Goal: Task Accomplishment & Management: Manage account settings

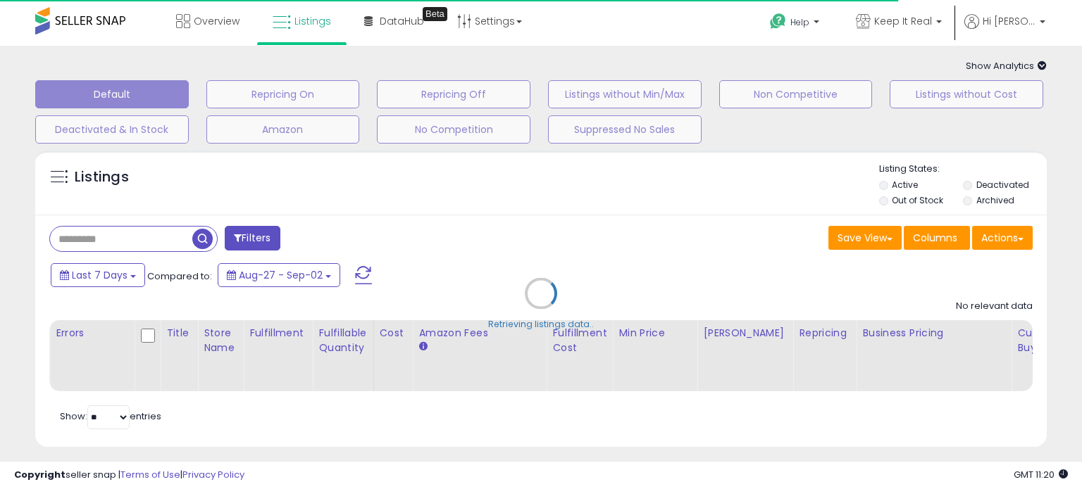
type input "**********"
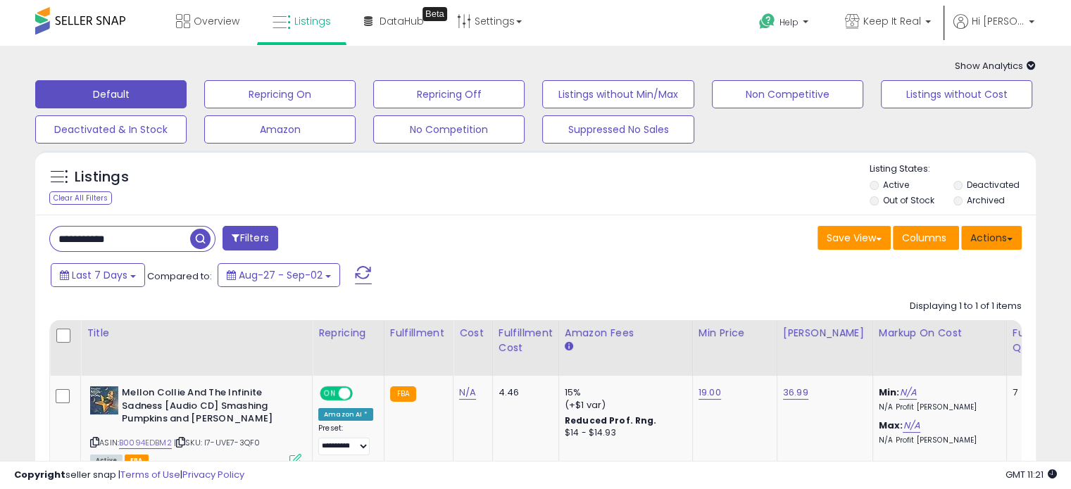
click at [993, 239] on button "Actions" at bounding box center [991, 238] width 61 height 24
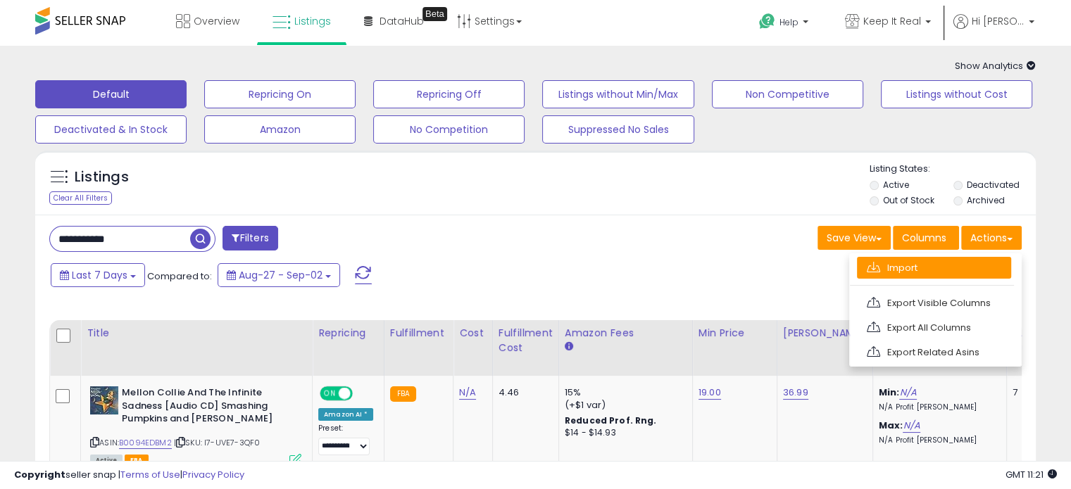
click at [935, 268] on link "Import" at bounding box center [934, 268] width 154 height 22
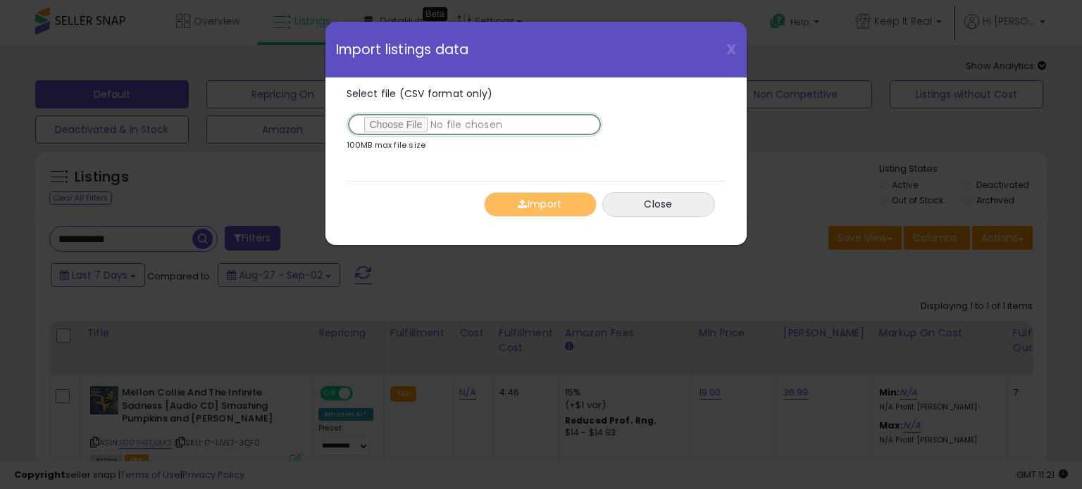
click at [473, 123] on input "Select file (CSV format only)" at bounding box center [474, 125] width 256 height 24
type input "**********"
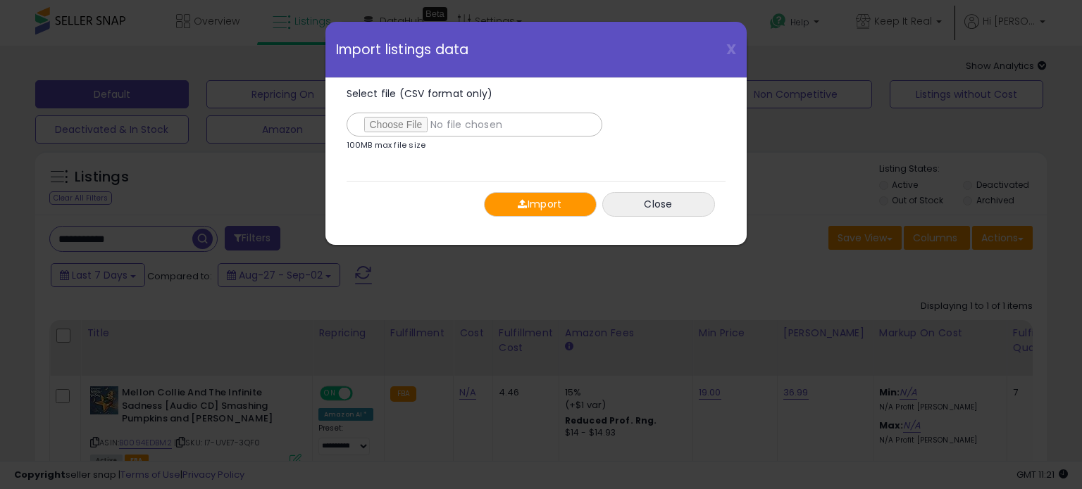
click at [542, 204] on button "Import" at bounding box center [540, 204] width 113 height 25
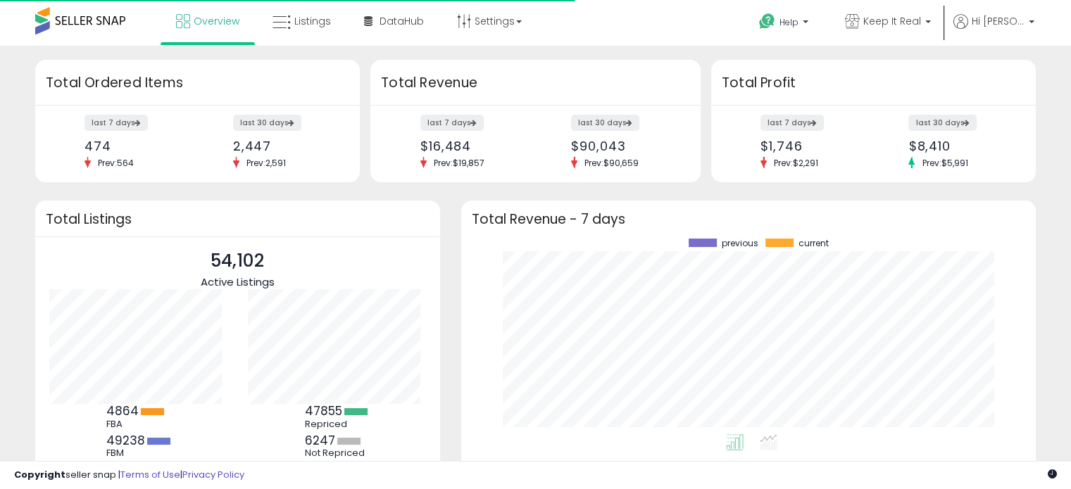
scroll to position [196, 546]
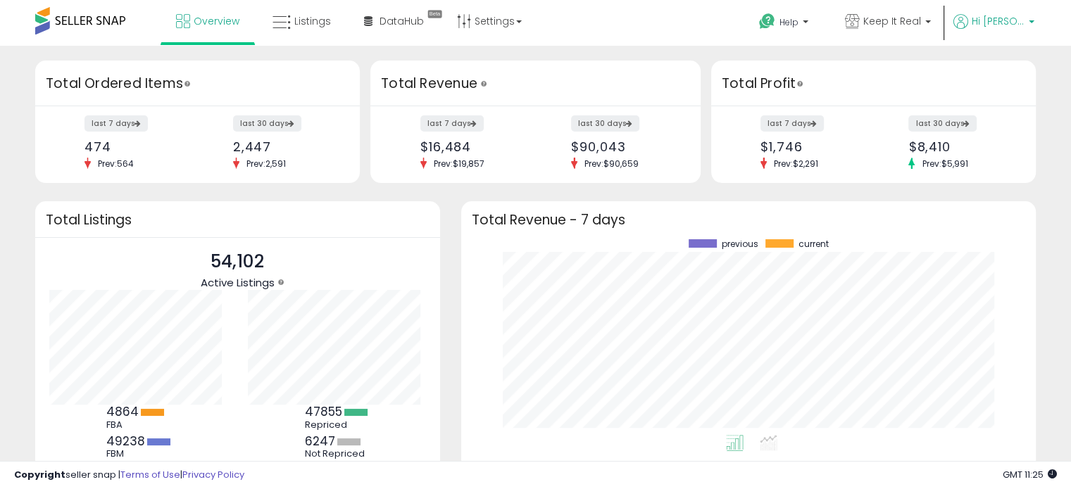
click at [1001, 23] on span "Hi [PERSON_NAME]" at bounding box center [998, 21] width 53 height 14
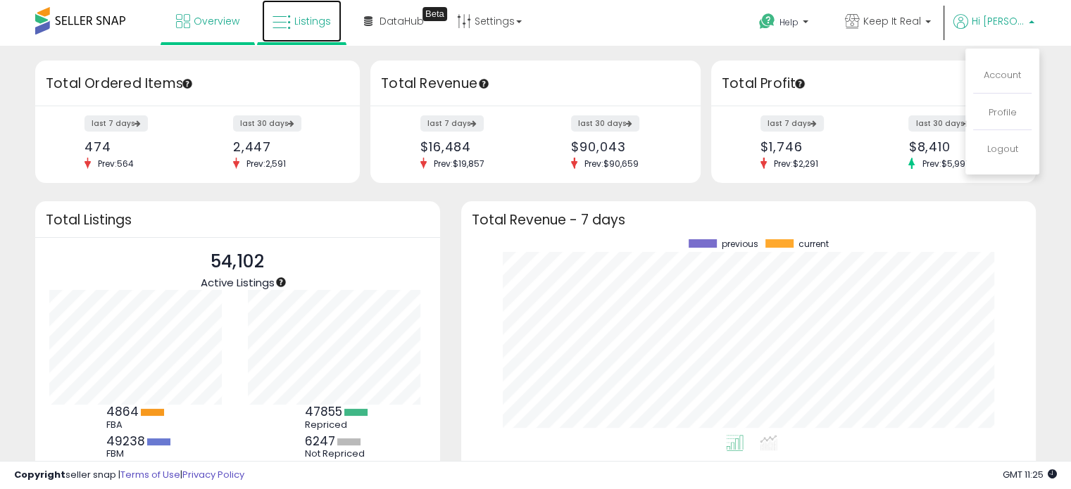
click at [308, 20] on span "Listings" at bounding box center [312, 21] width 37 height 14
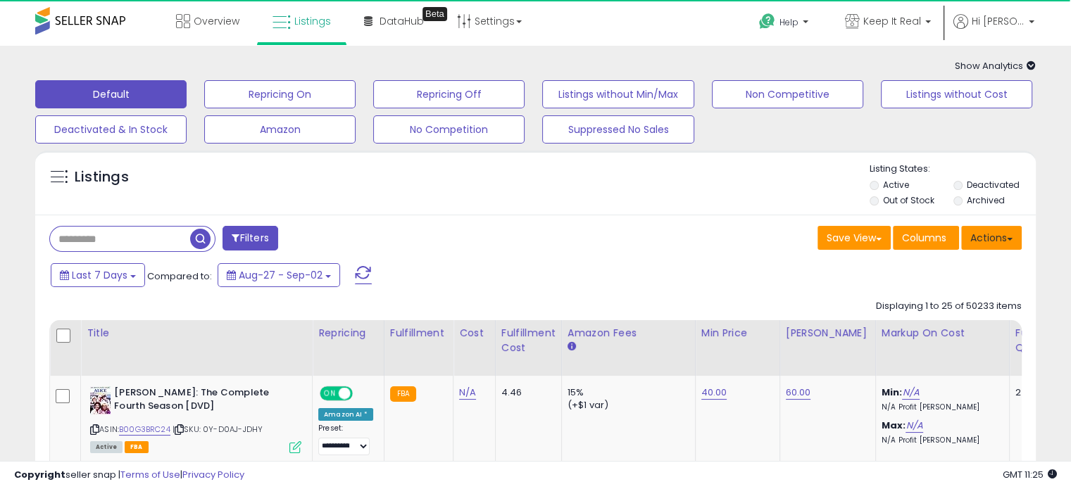
click at [998, 235] on button "Actions" at bounding box center [991, 238] width 61 height 24
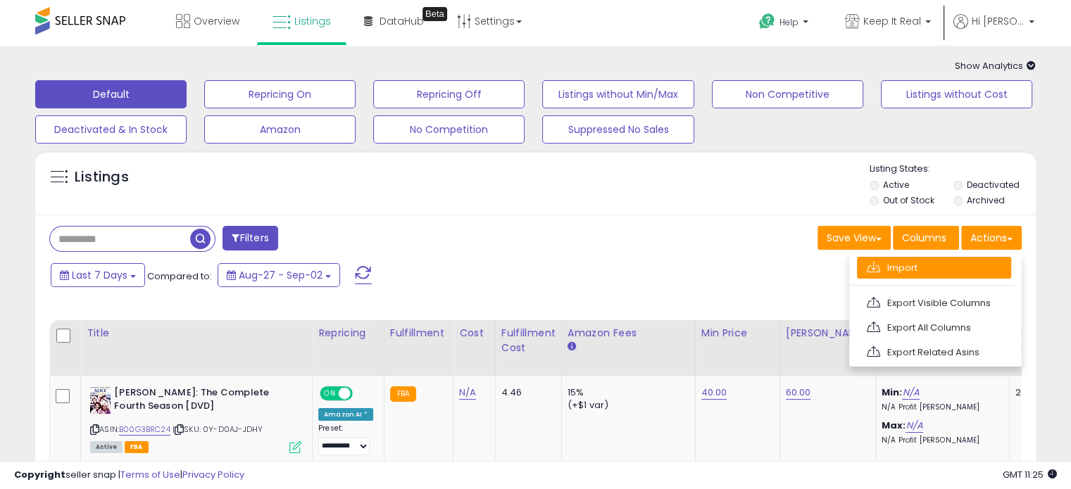
click at [900, 266] on link "Import" at bounding box center [934, 268] width 154 height 22
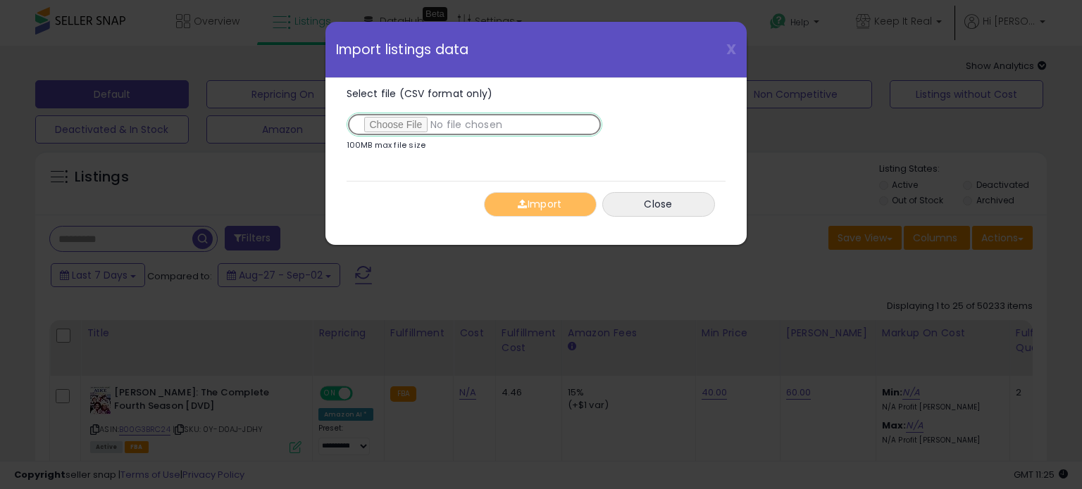
click at [390, 125] on input "Select file (CSV format only)" at bounding box center [474, 125] width 256 height 24
type input "**********"
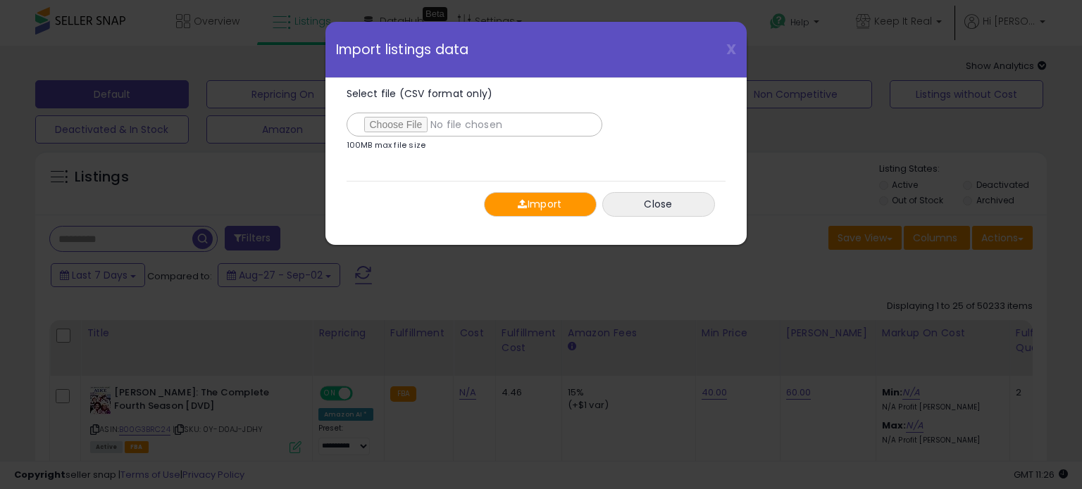
click at [541, 205] on button "Import" at bounding box center [540, 204] width 113 height 25
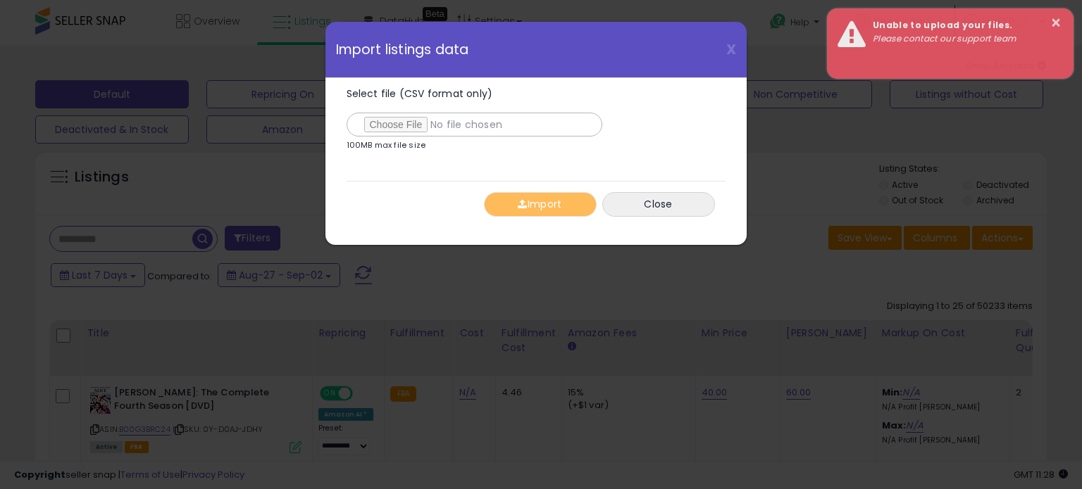
click at [603, 434] on div "X Close Import listings data Select file (CSV format only) 100MB max file size …" at bounding box center [541, 244] width 1082 height 489
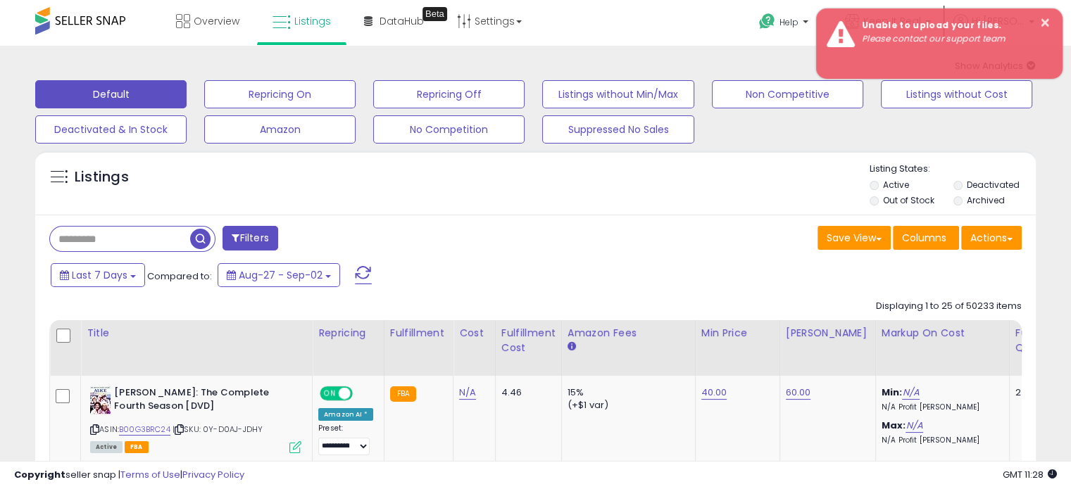
click at [680, 201] on div "Listings" at bounding box center [535, 187] width 1001 height 48
click at [678, 206] on div "Listings" at bounding box center [535, 187] width 1001 height 48
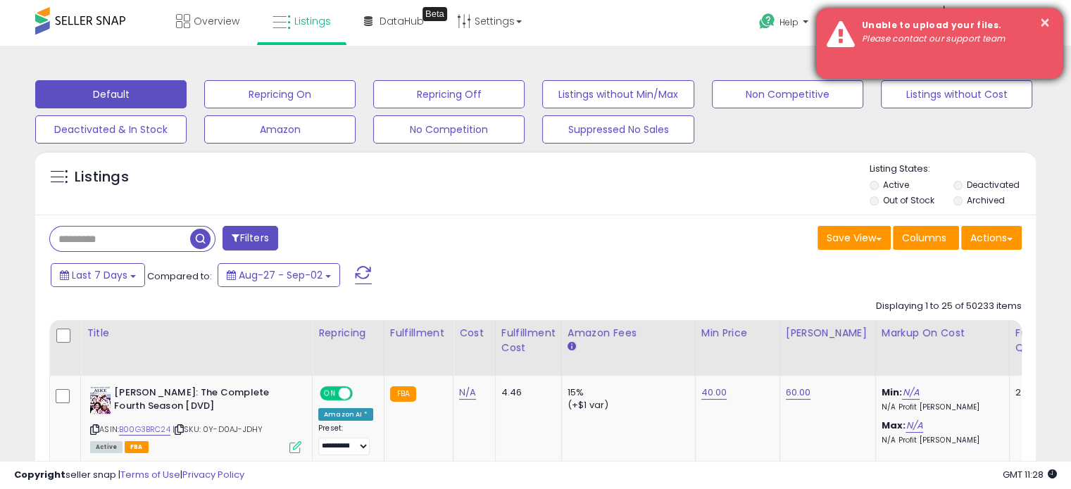
click at [1060, 20] on div "× Unable to upload your files. Please contact our support team" at bounding box center [939, 43] width 246 height 70
click at [1055, 20] on div "× Unable to upload your files. Please contact our support team" at bounding box center [939, 43] width 246 height 70
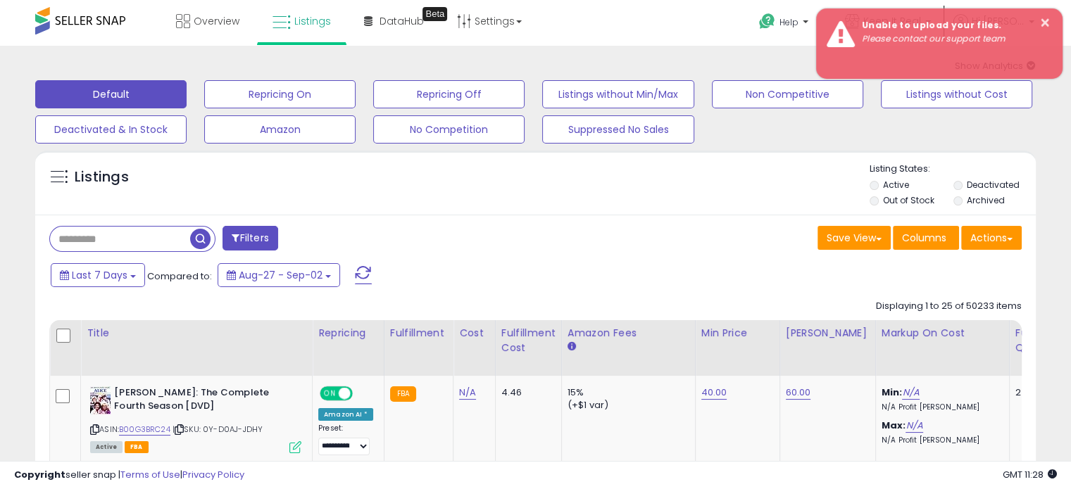
click at [765, 23] on li "Help Contact Support Search Knowledge Hub Request a Feature" at bounding box center [785, 25] width 85 height 46
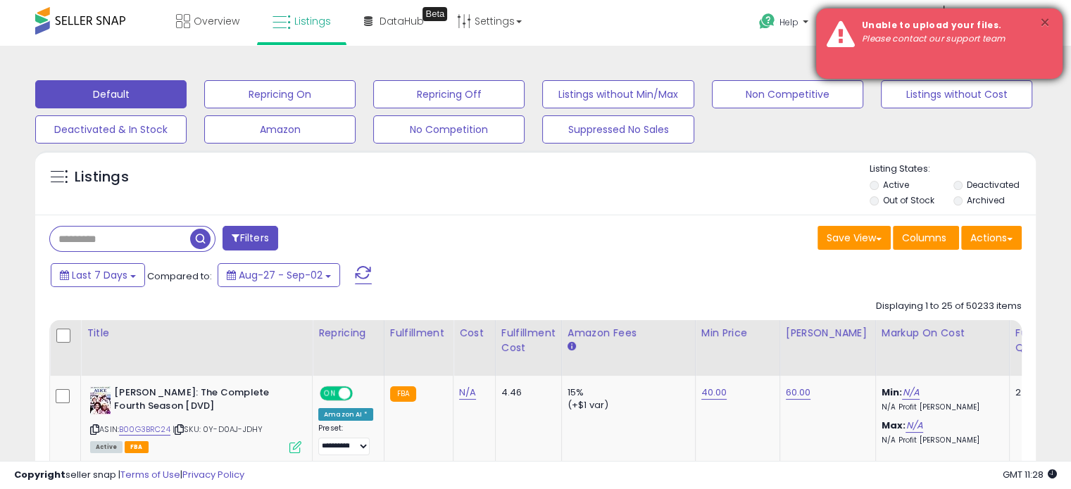
click at [1042, 20] on button "×" at bounding box center [1044, 23] width 11 height 18
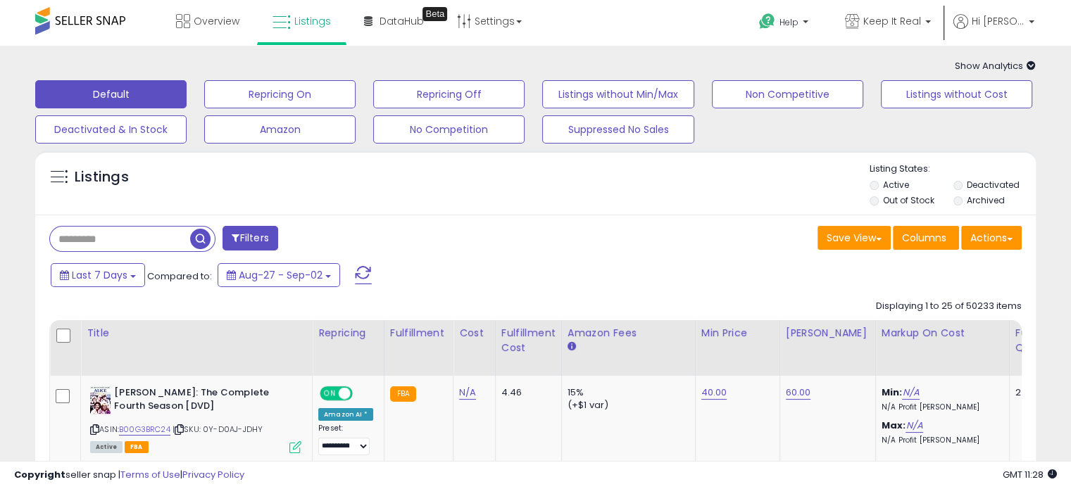
click at [1044, 22] on div "Help Contact Support Search Knowledge Hub Request a Feature Hi Paul" at bounding box center [873, 30] width 354 height 60
click at [992, 19] on span "Hi [PERSON_NAME]" at bounding box center [998, 21] width 53 height 14
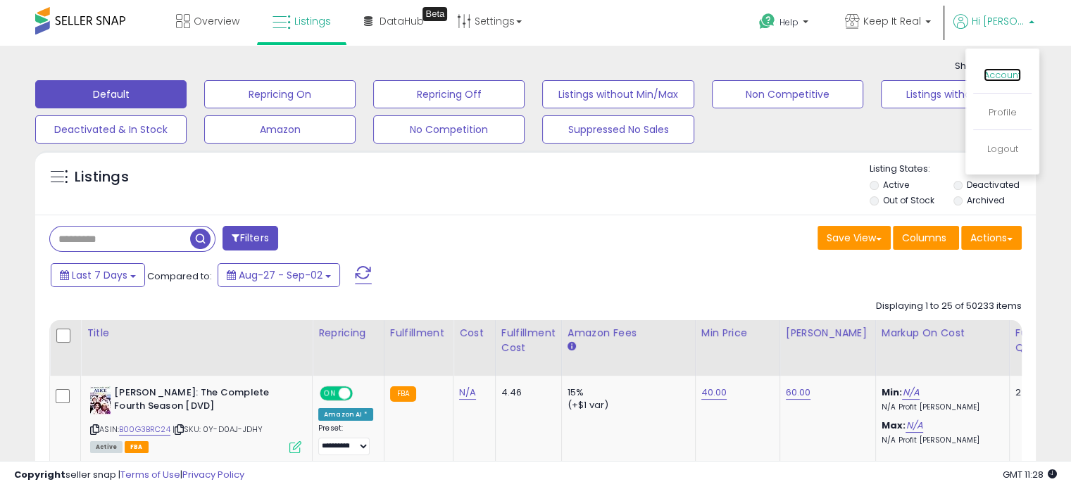
click at [1000, 71] on link "Account" at bounding box center [1002, 74] width 37 height 13
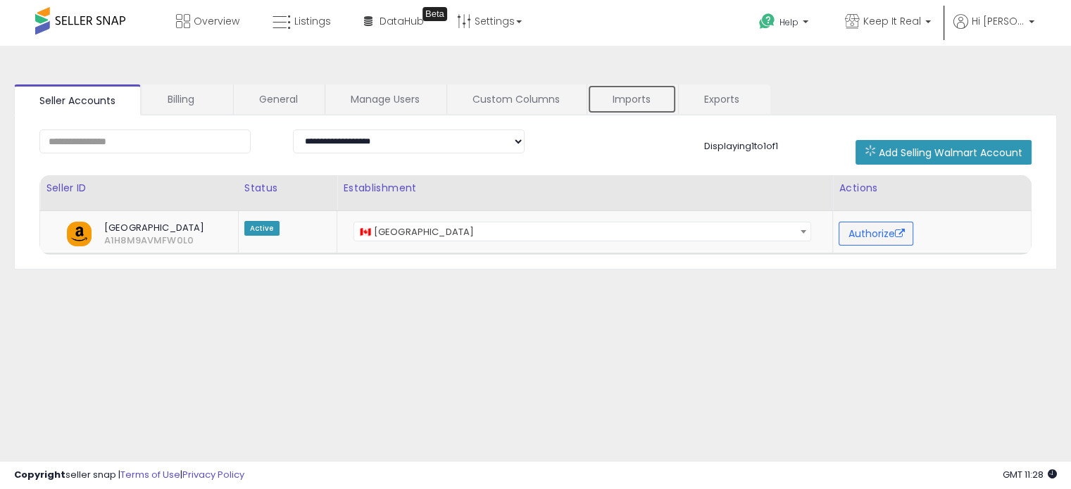
click at [608, 96] on link "Imports" at bounding box center [631, 100] width 89 height 30
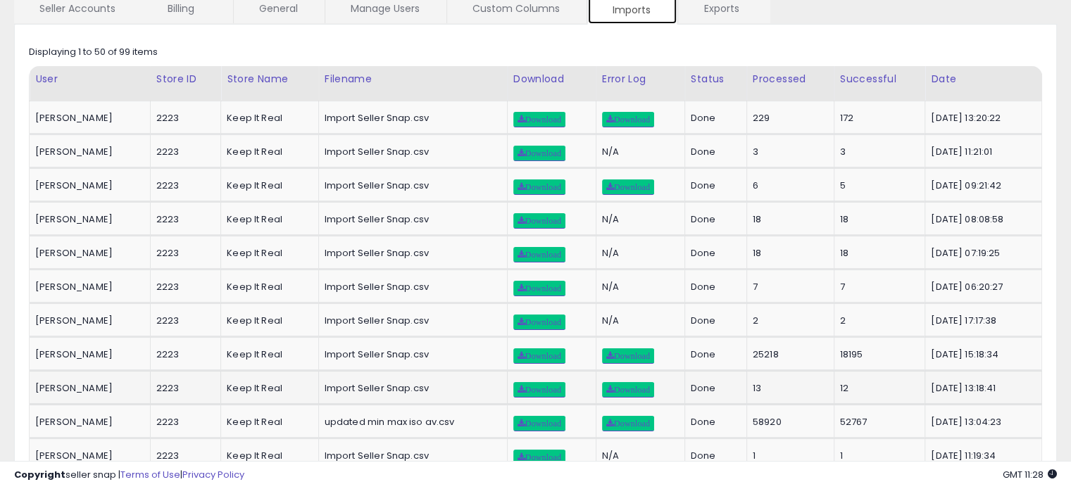
scroll to position [141, 0]
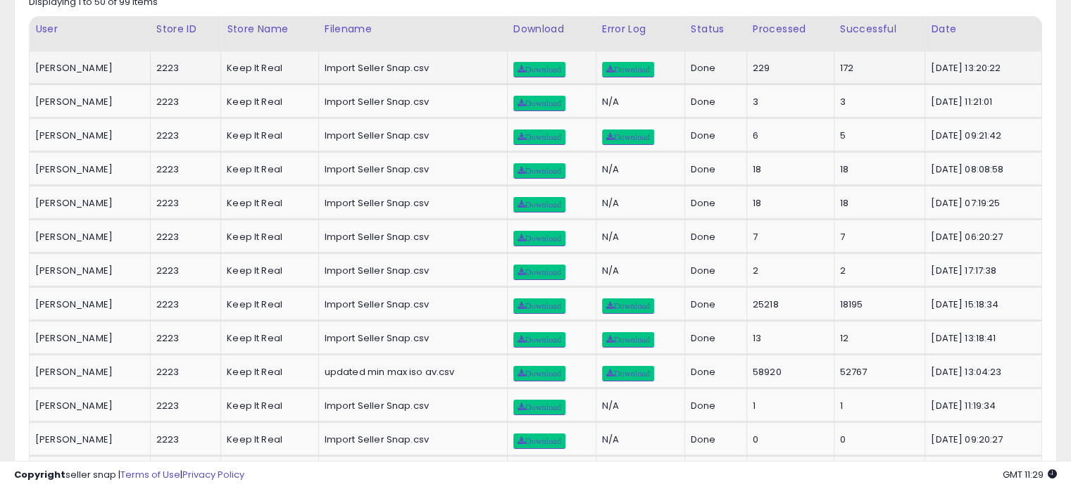
click at [1037, 77] on td "[DATE] 13:20:22" at bounding box center [983, 67] width 117 height 33
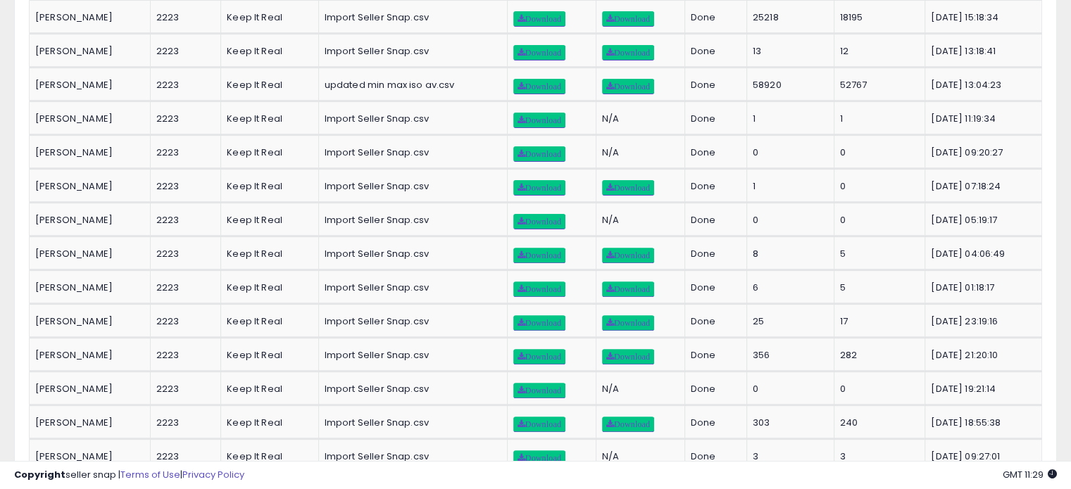
scroll to position [0, 0]
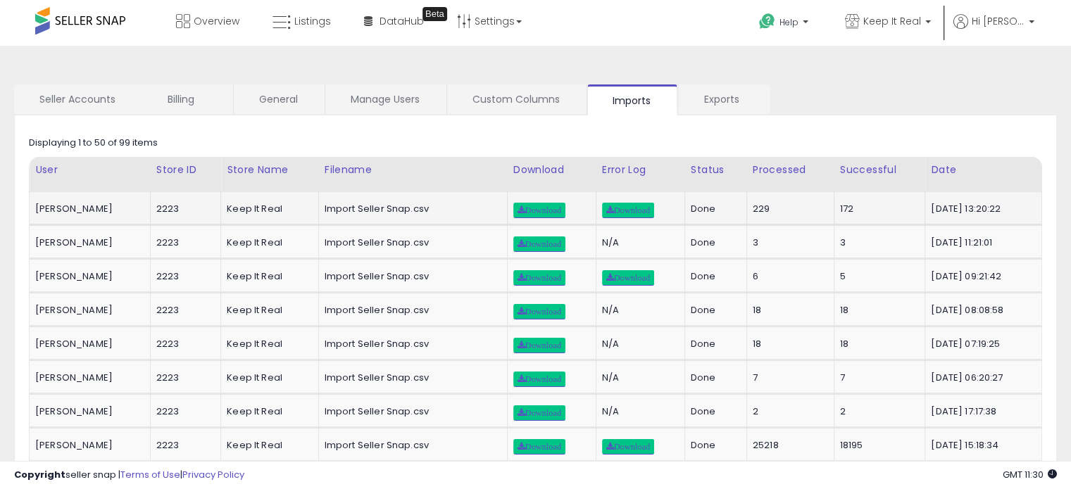
drag, startPoint x: 1000, startPoint y: 209, endPoint x: 923, endPoint y: 212, distance: 77.5
click at [931, 212] on div "2025-09-05 13:20:22" at bounding box center [981, 209] width 100 height 13
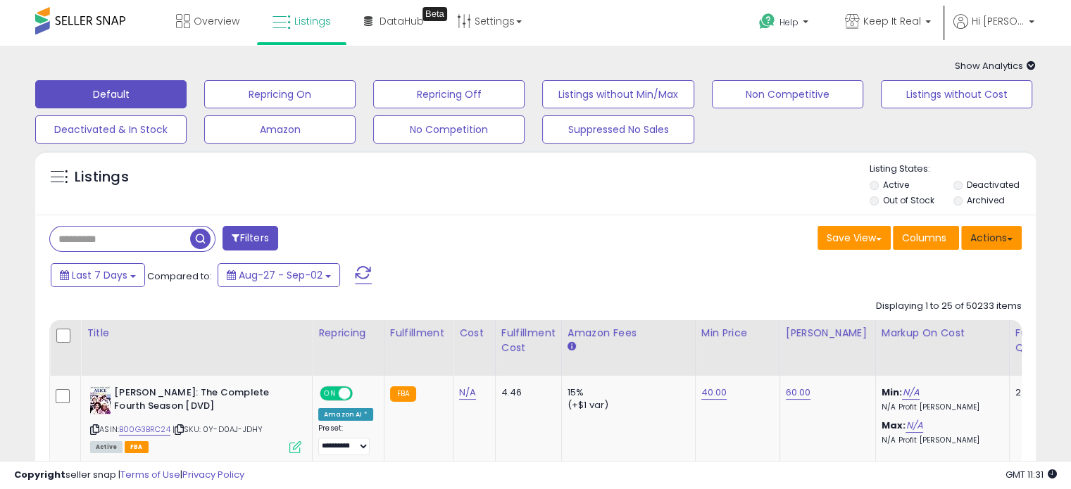
click at [998, 236] on button "Actions" at bounding box center [991, 238] width 61 height 24
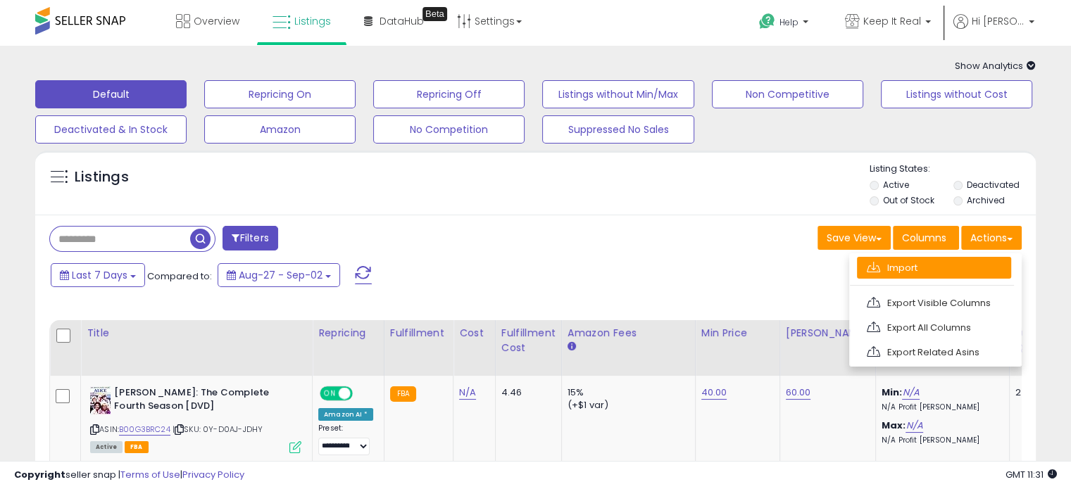
click at [906, 265] on link "Import" at bounding box center [934, 268] width 154 height 22
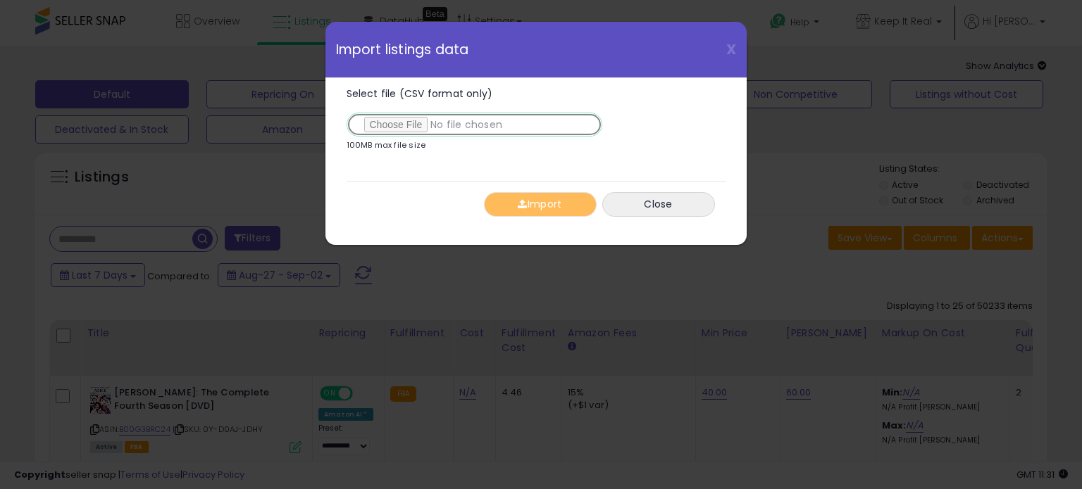
click at [398, 125] on input "Select file (CSV format only)" at bounding box center [474, 125] width 256 height 24
type input "**********"
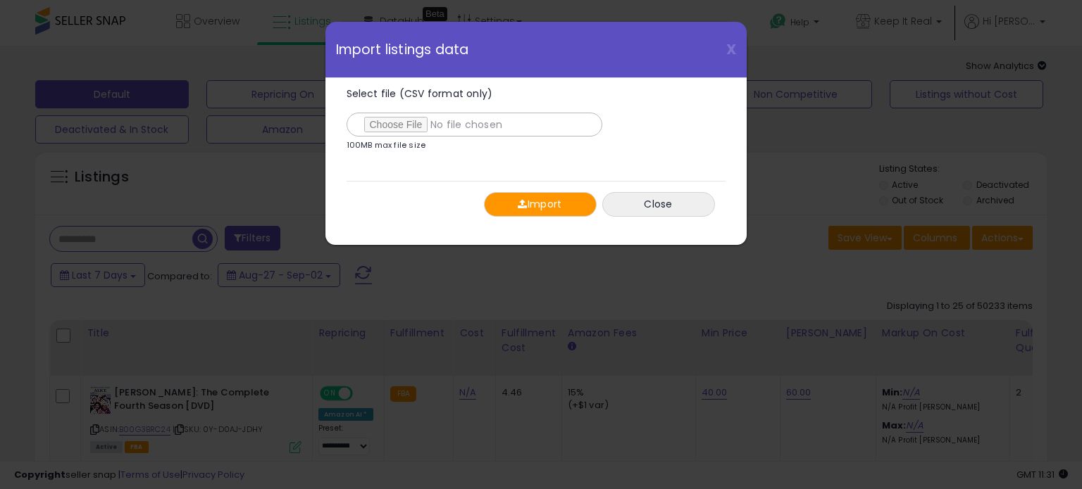
click at [520, 205] on span "button" at bounding box center [522, 204] width 9 height 10
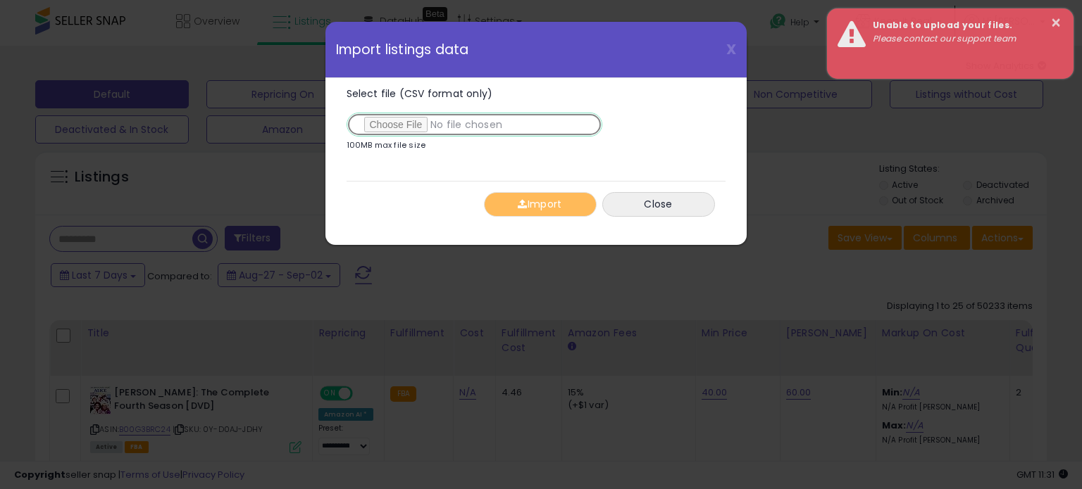
click at [418, 120] on input "Select file (CSV format only)" at bounding box center [474, 125] width 256 height 24
type input "**********"
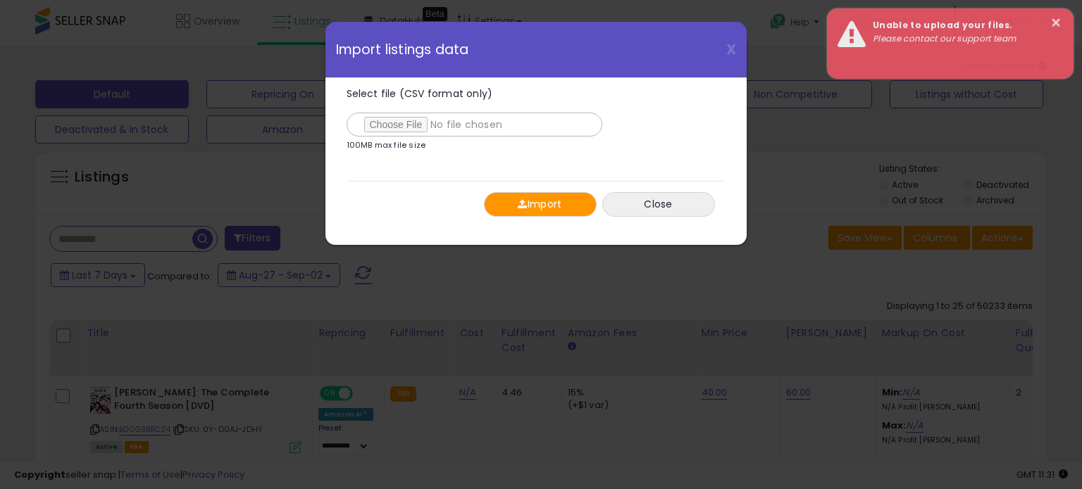
click at [534, 210] on button "Import" at bounding box center [540, 204] width 113 height 25
click at [943, 209] on div "X Close Import listings data Select file (CSV format only) 100MB max file size …" at bounding box center [541, 244] width 1082 height 489
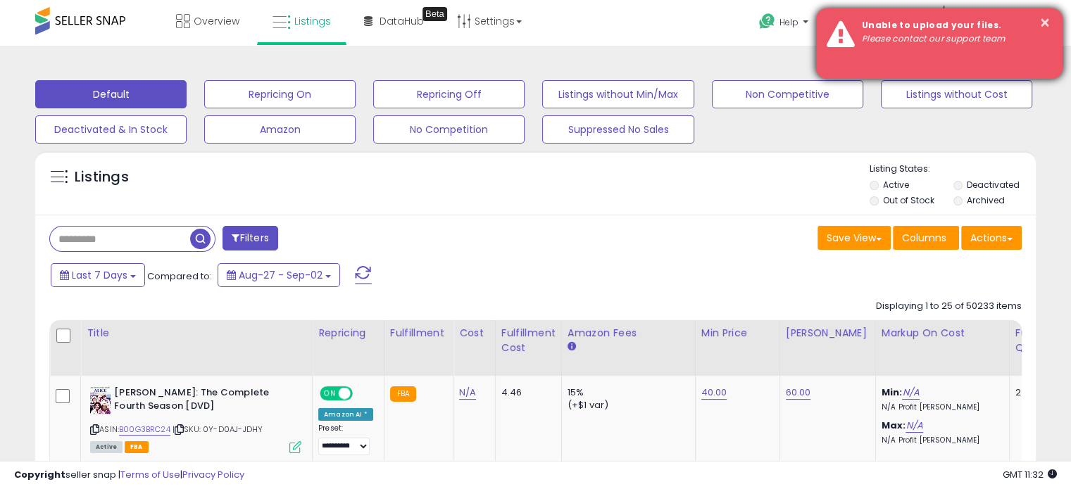
click at [913, 37] on em "Please contact our support team" at bounding box center [933, 38] width 143 height 12
click at [920, 36] on em "Please contact our support team" at bounding box center [933, 38] width 143 height 12
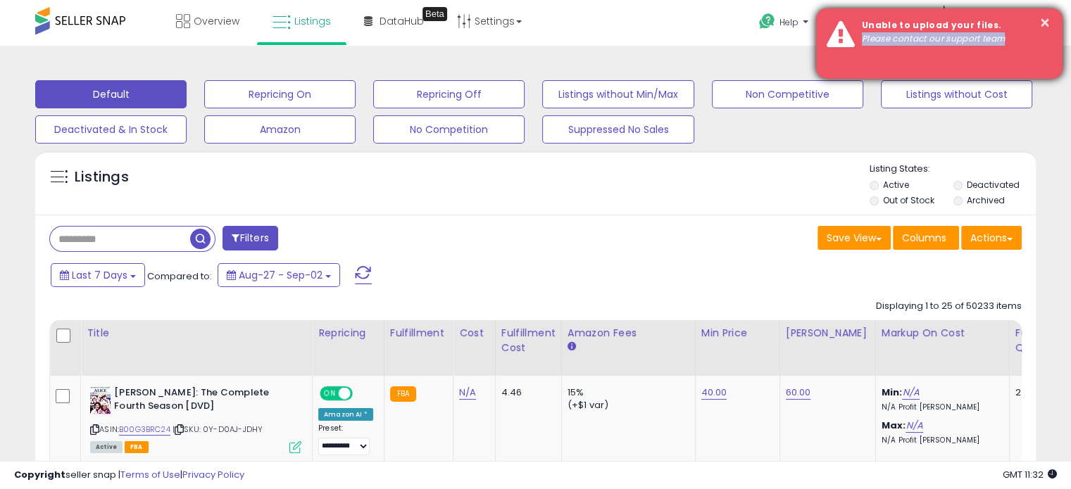
click at [920, 36] on em "Please contact our support team" at bounding box center [933, 38] width 143 height 12
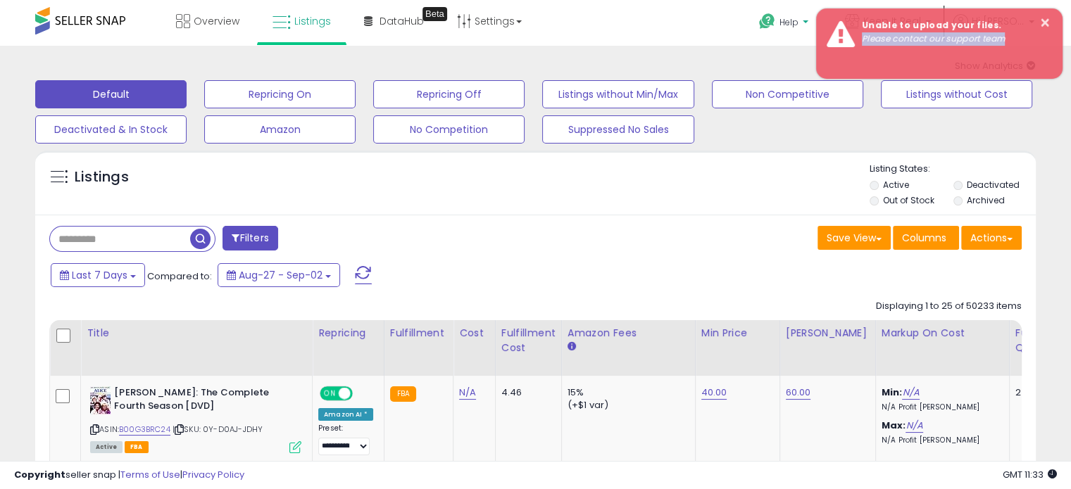
click at [776, 30] on link "Help" at bounding box center [785, 24] width 75 height 44
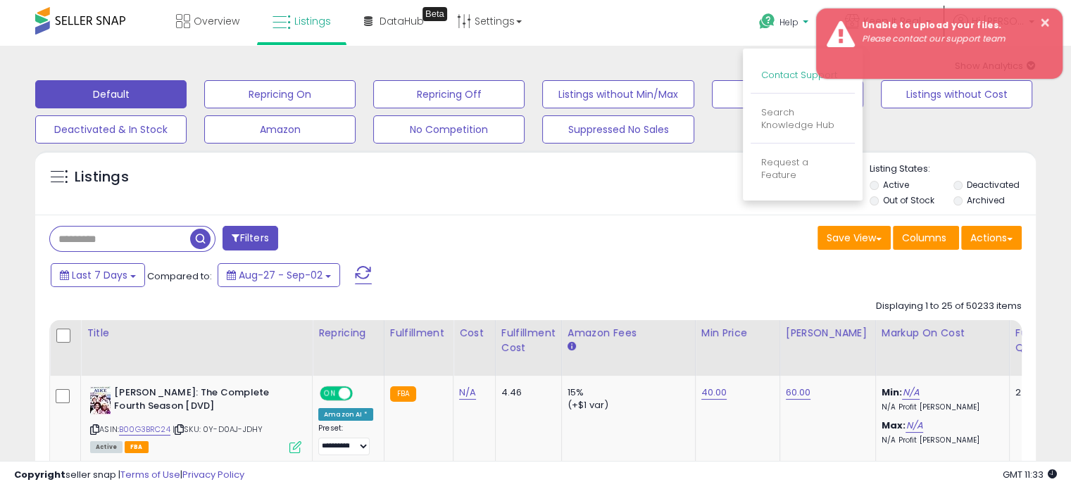
click at [799, 77] on link "Contact Support" at bounding box center [799, 74] width 76 height 13
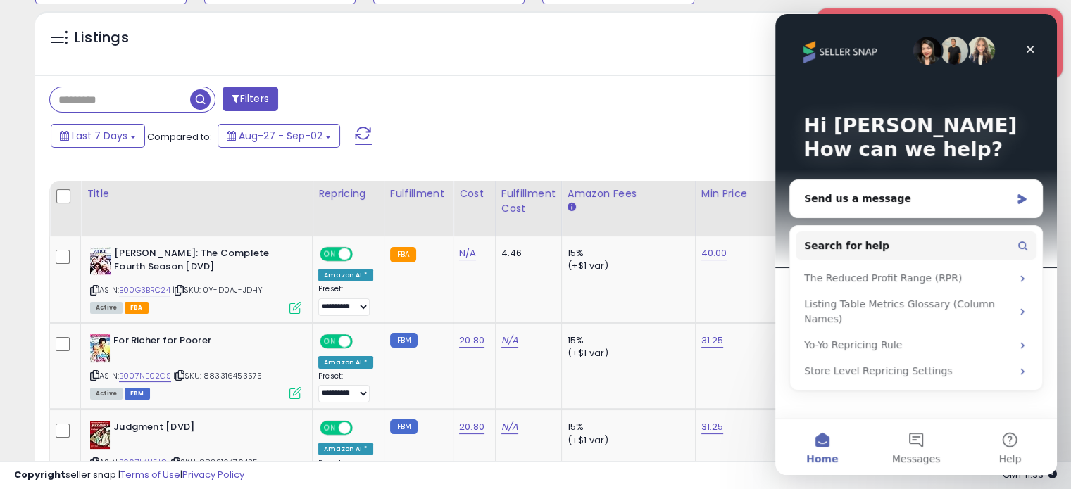
scroll to position [141, 0]
click at [1031, 44] on icon "Close" at bounding box center [1030, 49] width 11 height 11
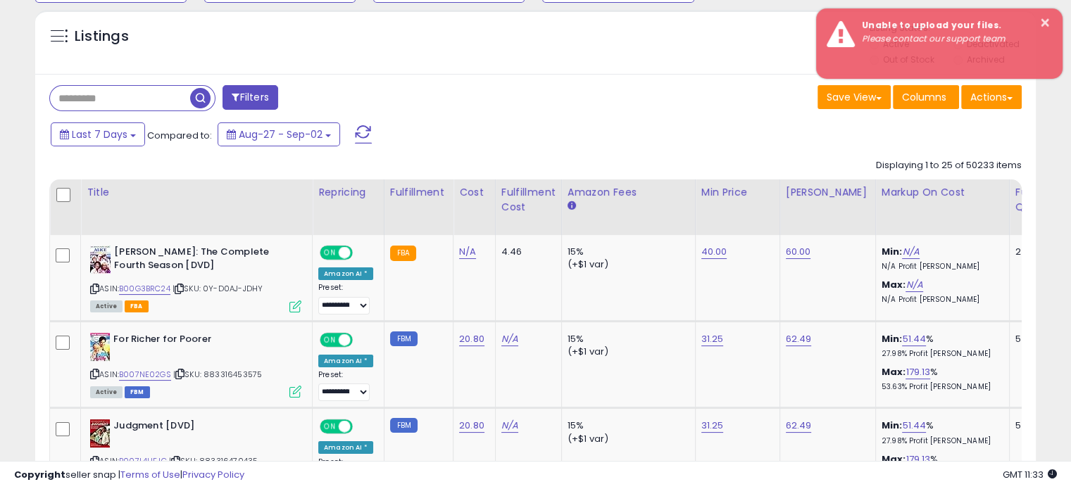
scroll to position [0, 0]
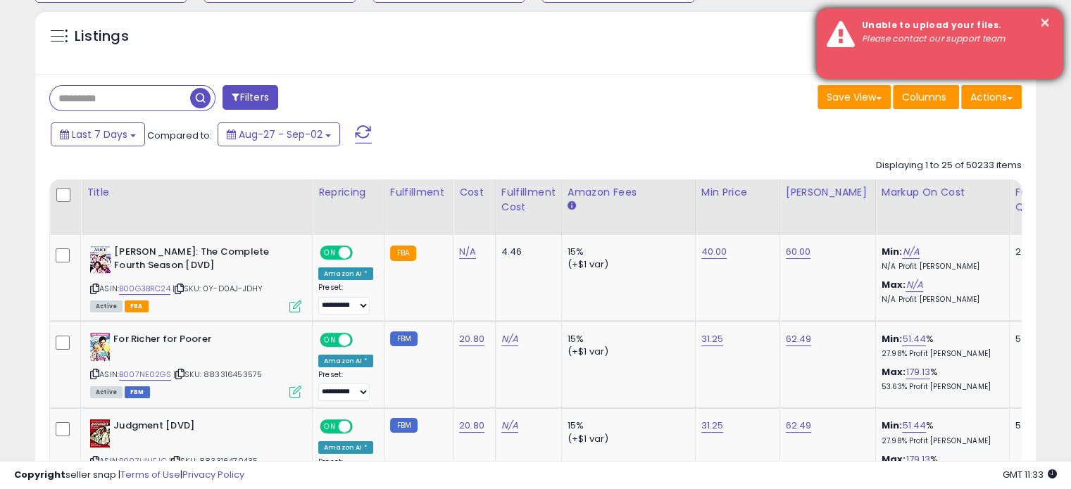
click at [979, 35] on em "Please contact our support team" at bounding box center [933, 38] width 143 height 12
click at [954, 32] on div "Unable to upload your files. Please contact our support team" at bounding box center [951, 32] width 201 height 26
click at [1043, 20] on button "×" at bounding box center [1044, 23] width 11 height 18
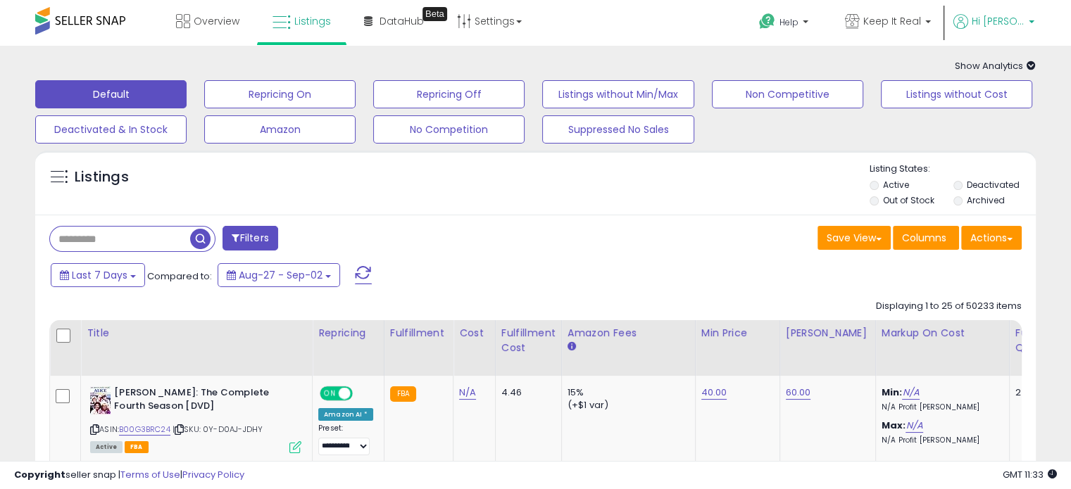
click at [994, 15] on span "Hi [PERSON_NAME]" at bounding box center [998, 21] width 53 height 14
click at [994, 72] on link "Account" at bounding box center [1002, 74] width 37 height 13
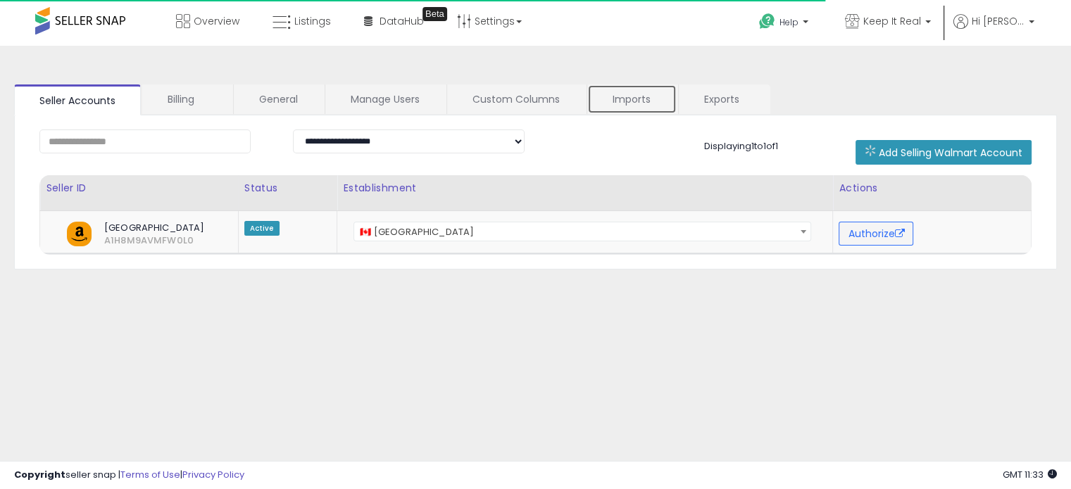
click at [628, 97] on link "Imports" at bounding box center [631, 100] width 89 height 30
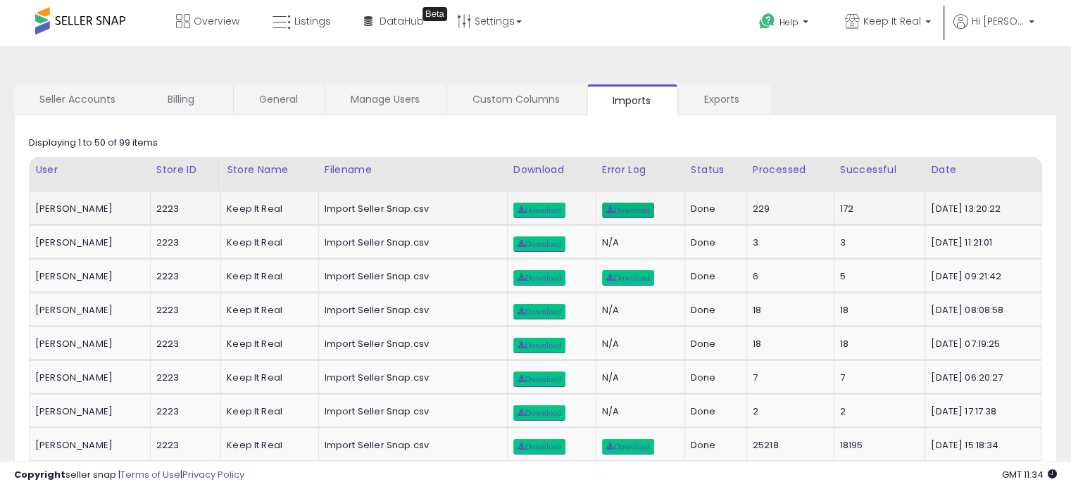
click at [606, 208] on span "Download" at bounding box center [628, 210] width 44 height 8
click at [289, 20] on icon at bounding box center [282, 22] width 18 height 18
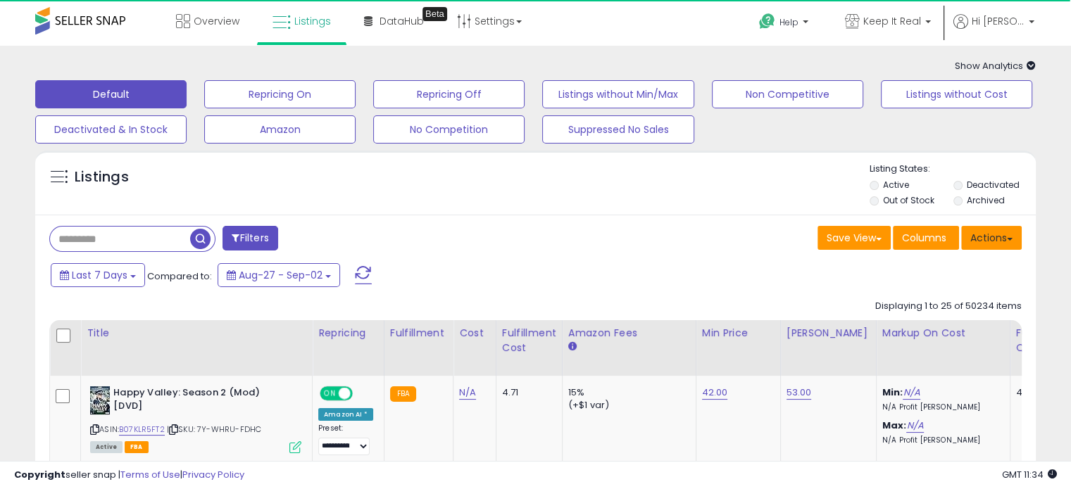
click at [1001, 239] on button "Actions" at bounding box center [991, 238] width 61 height 24
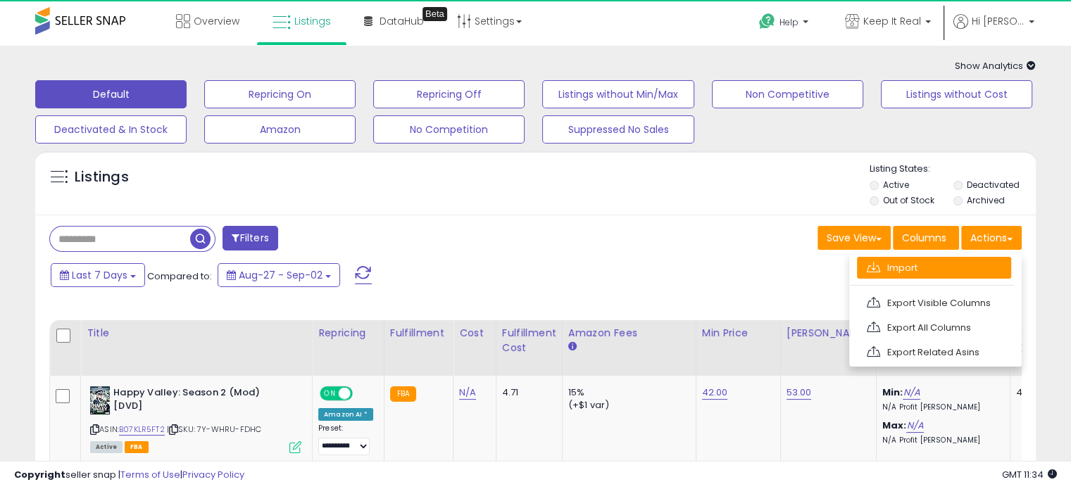
click at [905, 271] on link "Import" at bounding box center [934, 268] width 154 height 22
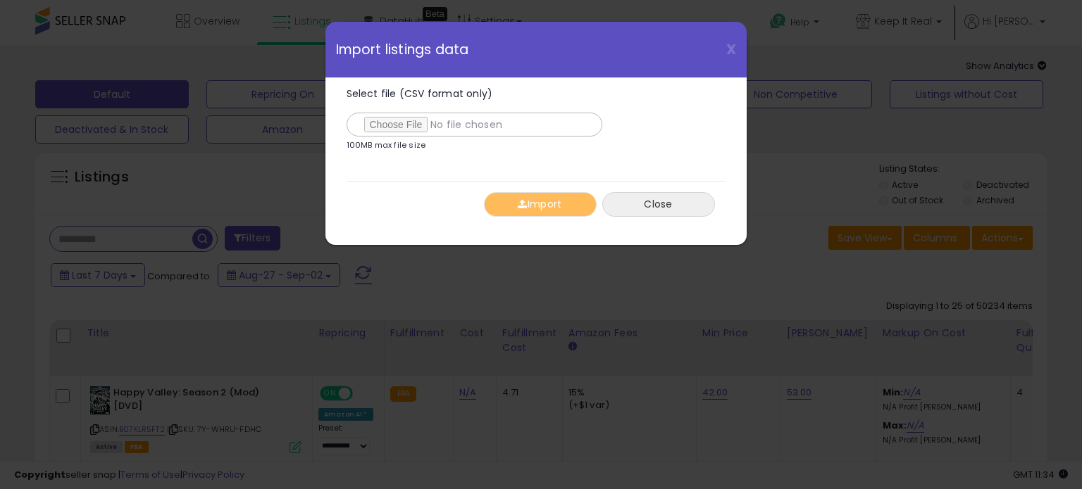
click at [670, 204] on button "Close" at bounding box center [658, 204] width 113 height 25
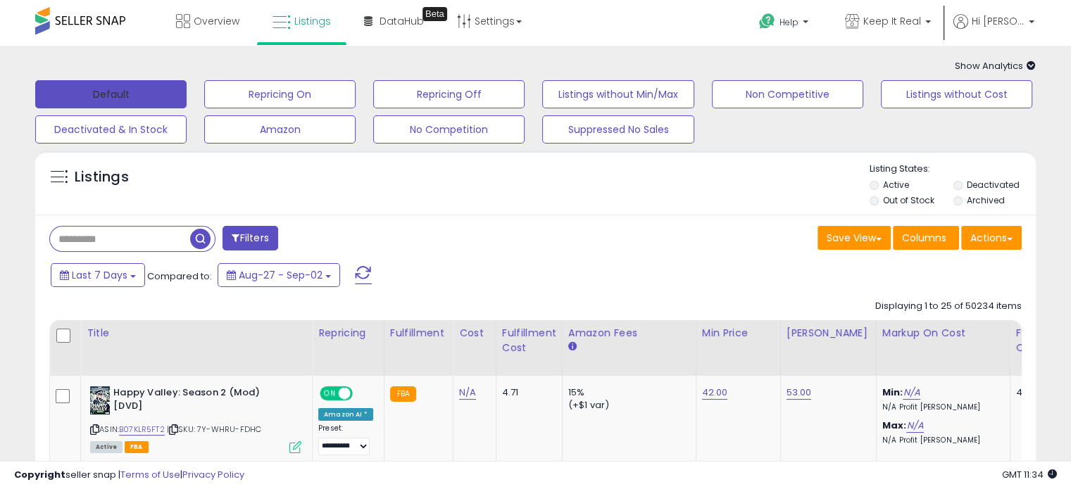
click at [137, 88] on button "Default" at bounding box center [110, 94] width 151 height 28
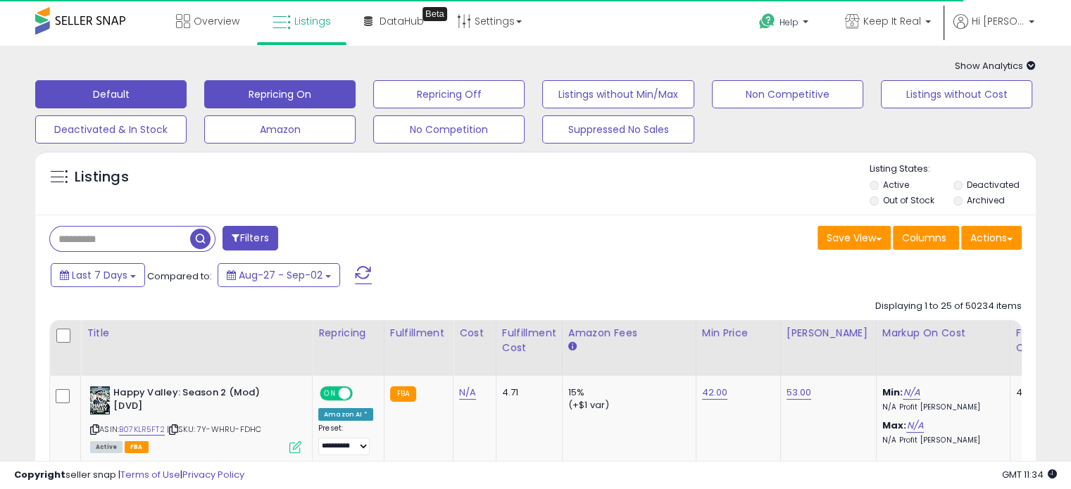
click at [275, 94] on button "Repricing On" at bounding box center [279, 94] width 151 height 28
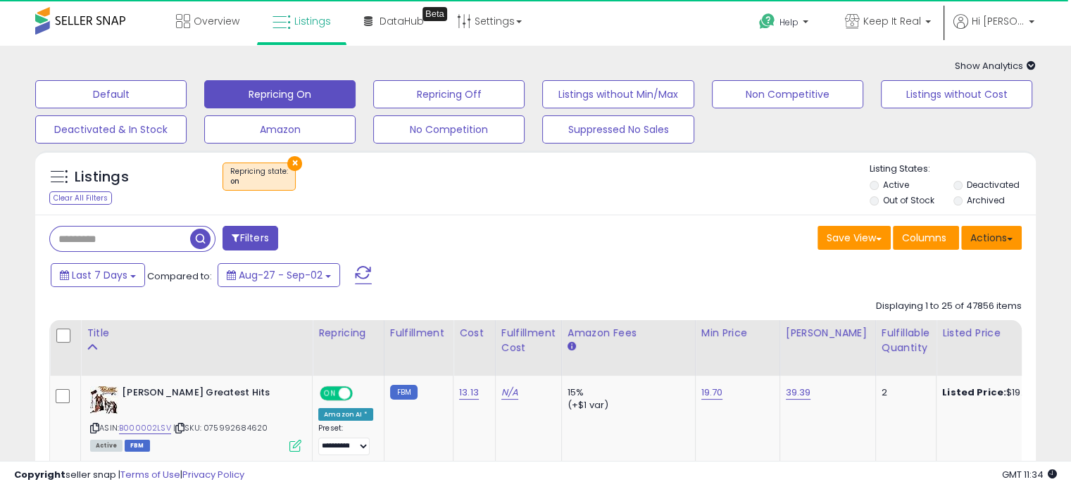
click at [1008, 239] on span at bounding box center [1010, 239] width 6 height 3
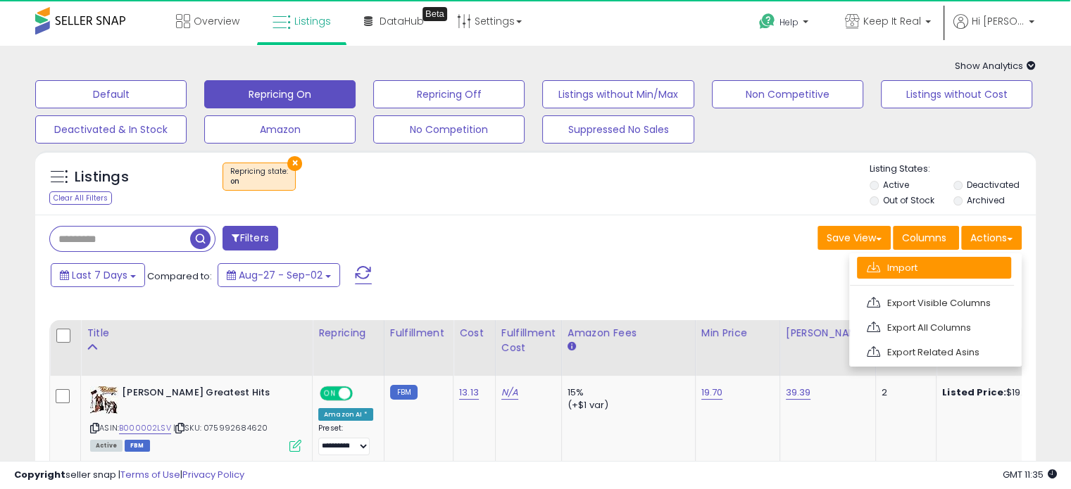
click at [892, 269] on link "Import" at bounding box center [934, 268] width 154 height 22
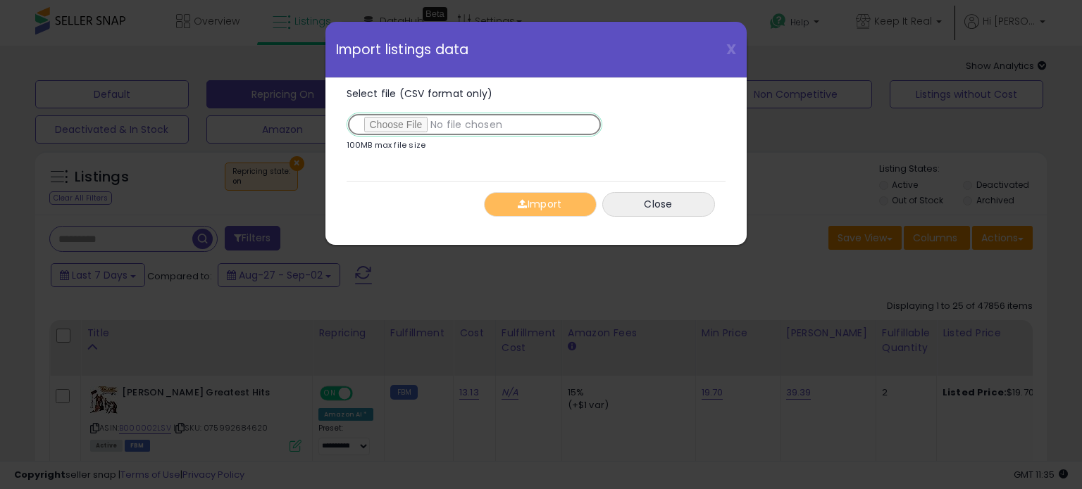
click at [396, 123] on input "Select file (CSV format only)" at bounding box center [474, 125] width 256 height 24
type input "**********"
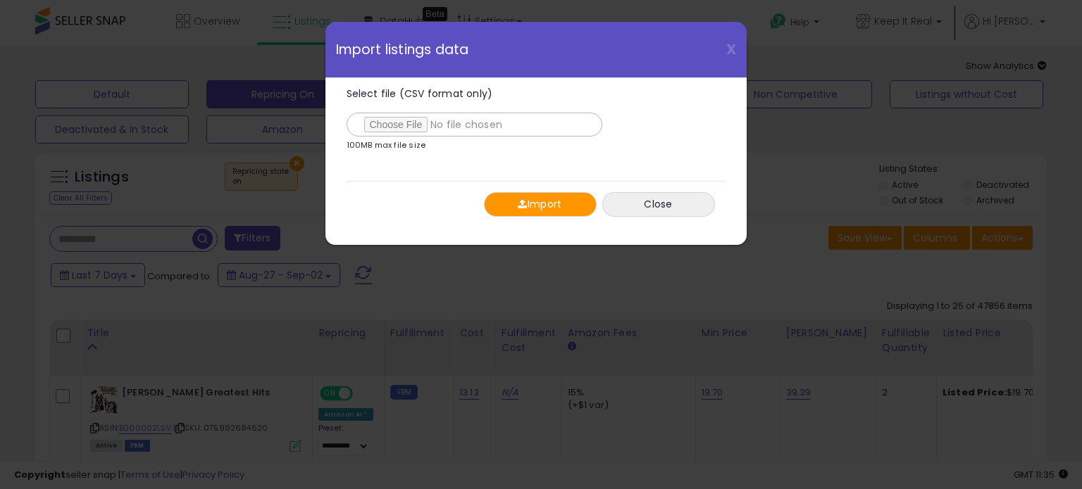
click at [518, 205] on span "button" at bounding box center [522, 204] width 9 height 10
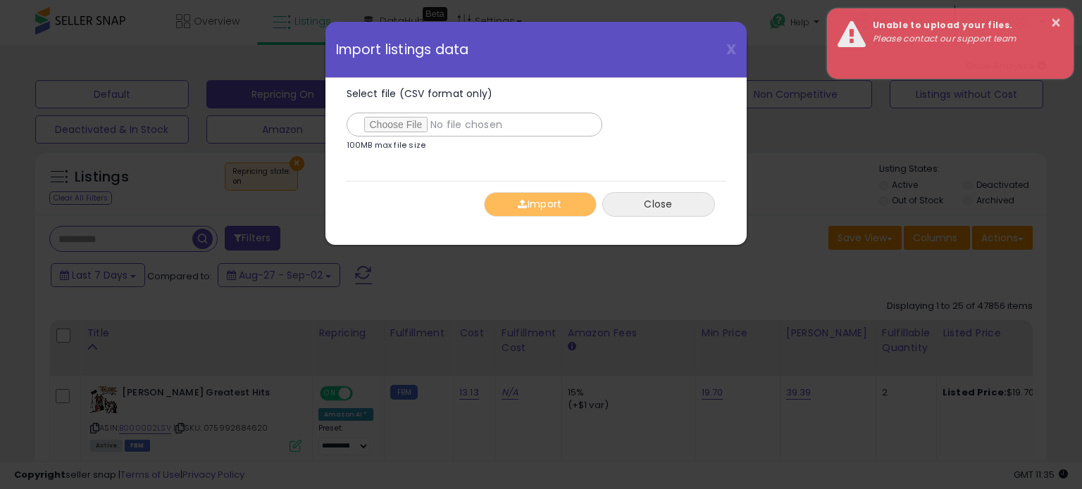
click at [644, 204] on button "Close" at bounding box center [658, 204] width 113 height 25
